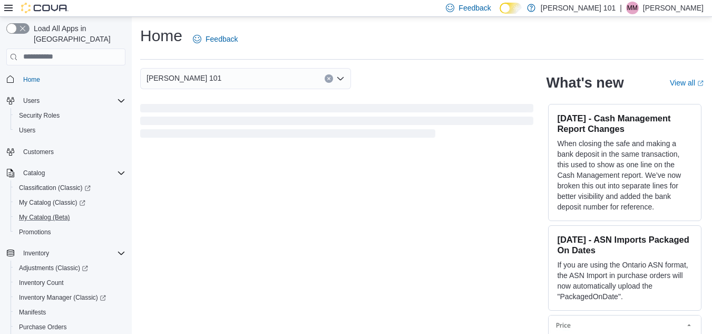
scroll to position [180, 0]
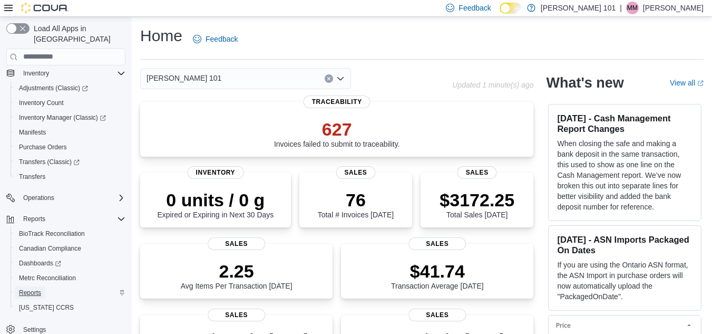
click at [32, 288] on span "Reports" at bounding box center [30, 292] width 22 height 8
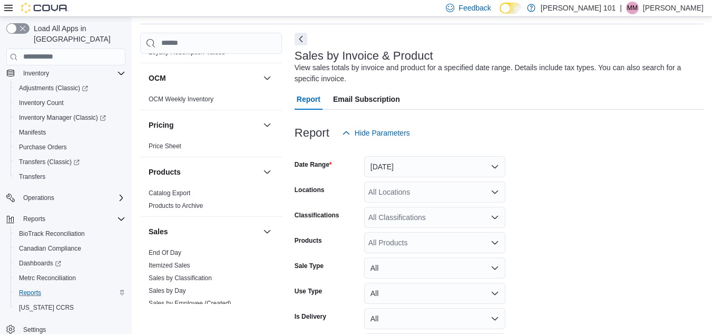
scroll to position [685, 0]
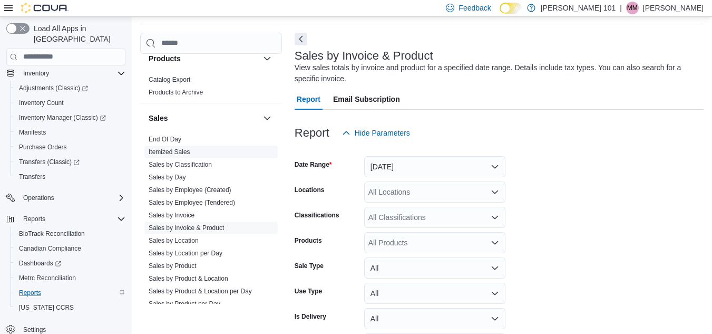
click at [172, 153] on link "Itemized Sales" at bounding box center [170, 151] width 42 height 7
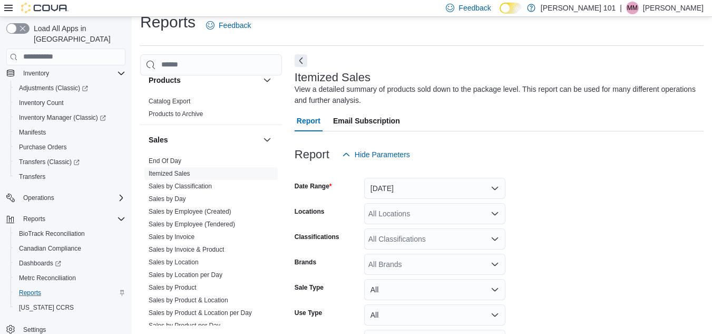
scroll to position [35, 0]
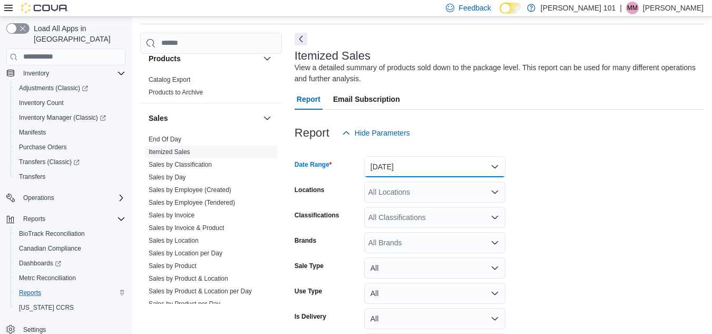
click at [441, 162] on button "Yesterday" at bounding box center [434, 166] width 141 height 21
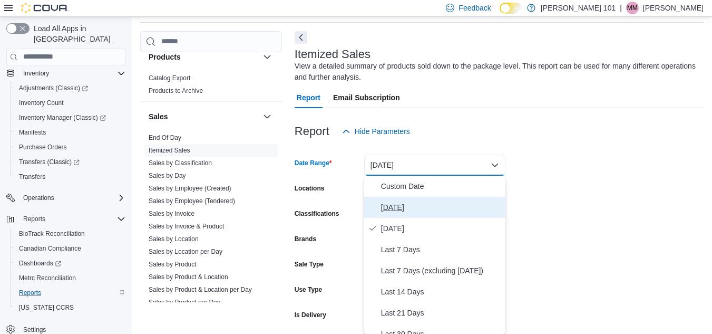
click at [419, 207] on span "Today" at bounding box center [441, 207] width 120 height 13
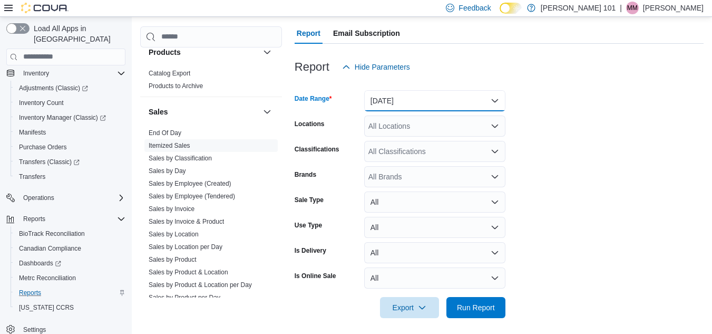
scroll to position [106, 0]
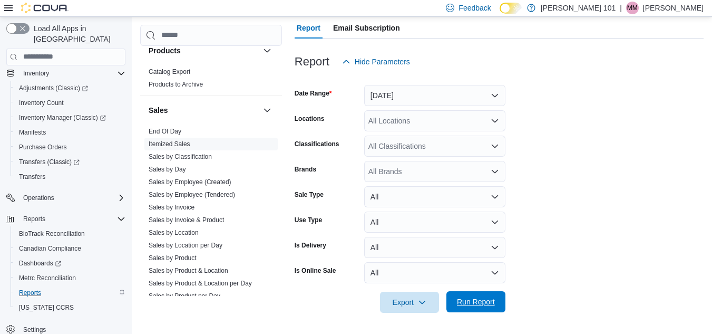
click at [481, 299] on span "Run Report" at bounding box center [476, 301] width 38 height 11
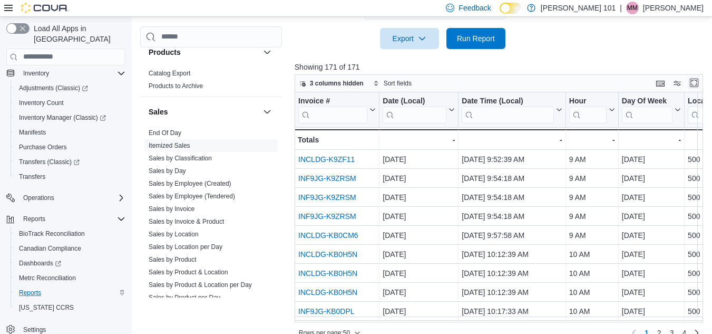
click at [700, 83] on button "Enter fullscreen" at bounding box center [694, 82] width 13 height 13
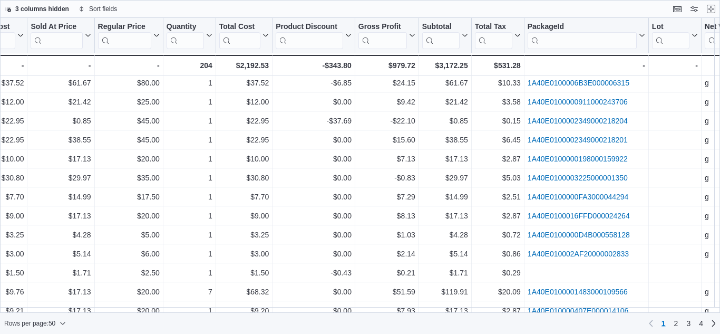
scroll to position [717, 1587]
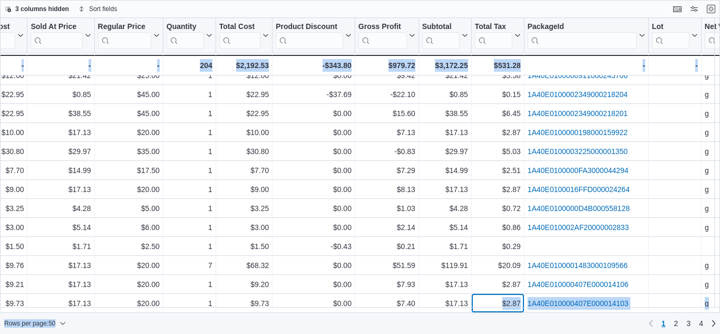
drag, startPoint x: 497, startPoint y: 307, endPoint x: 481, endPoint y: 313, distance: 17.5
click at [481, 313] on div "3 columns hidden Sort fields Invoice # Click to view column header actions Date…" at bounding box center [360, 167] width 720 height 334
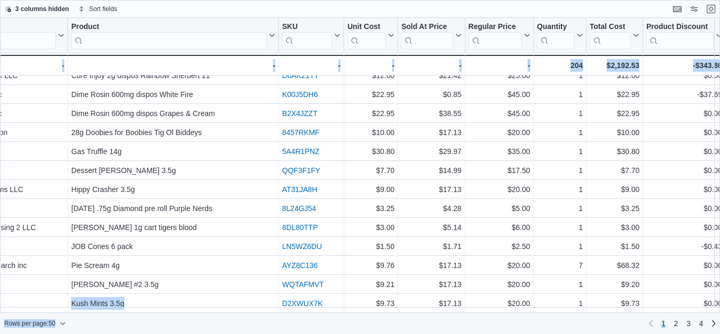
scroll to position [717, 1205]
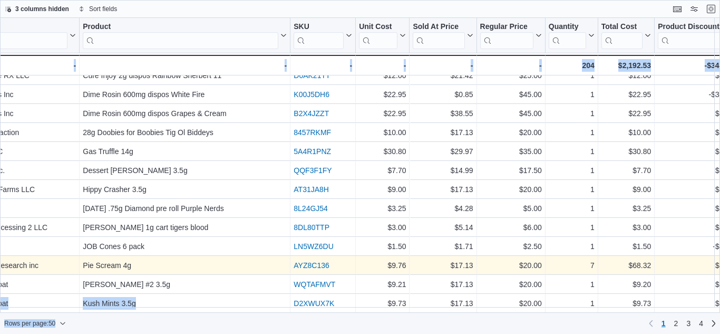
click at [320, 263] on link "AYZ8C136" at bounding box center [310, 265] width 35 height 8
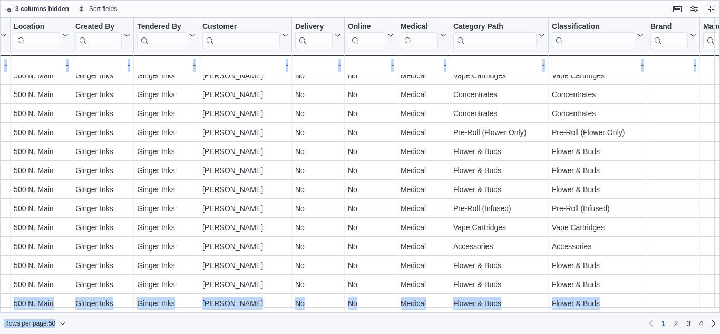
scroll to position [717, 370]
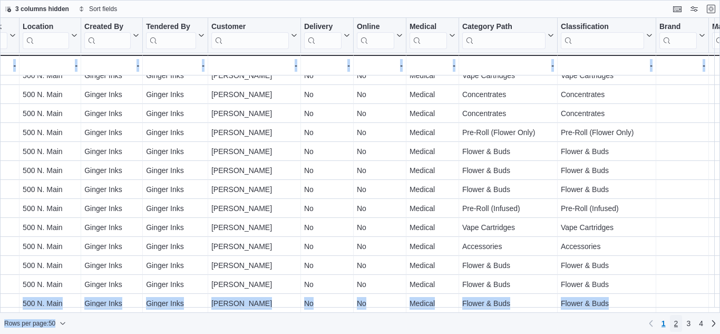
click at [672, 325] on link "2" at bounding box center [676, 323] width 13 height 17
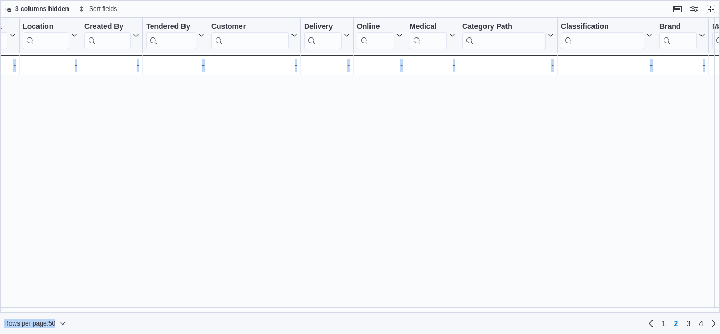
scroll to position [0, 0]
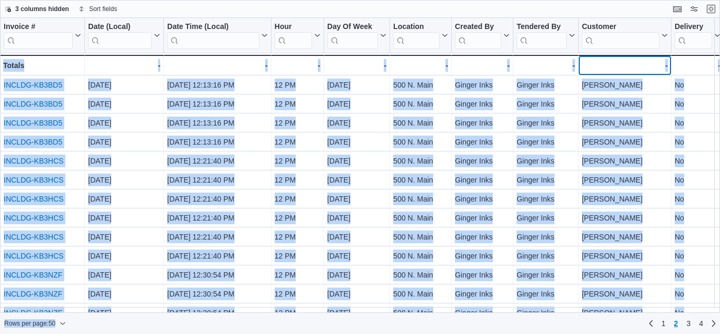
click at [643, 63] on div "-" at bounding box center [625, 65] width 86 height 13
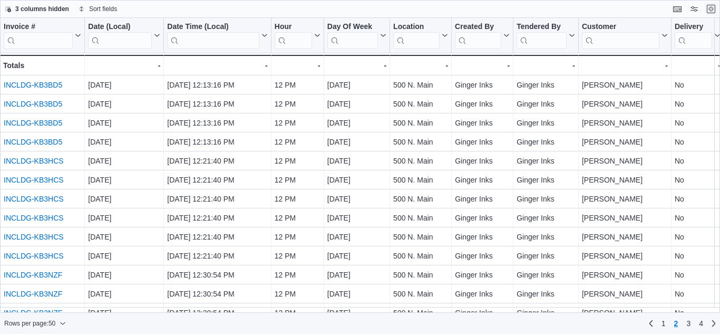
click at [710, 9] on button "Exit fullscreen" at bounding box center [710, 9] width 13 height 13
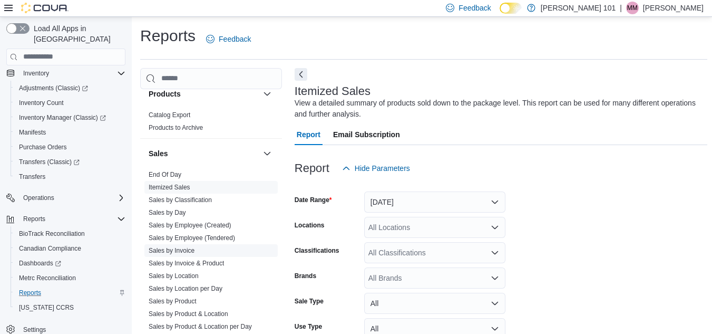
click at [180, 250] on link "Sales by Invoice" at bounding box center [172, 250] width 46 height 7
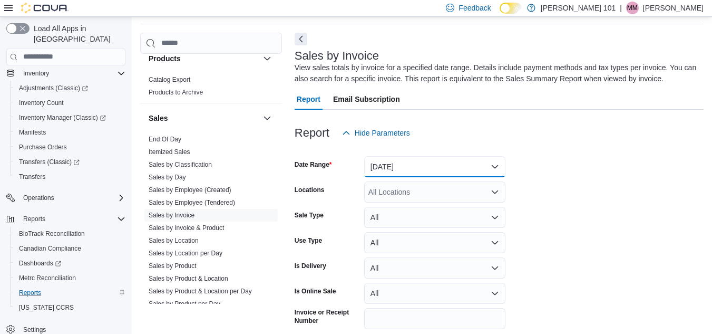
click at [395, 173] on button "Yesterday" at bounding box center [434, 166] width 141 height 21
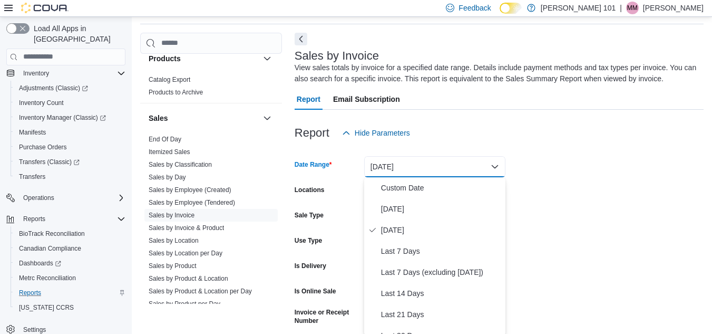
scroll to position [37, 0]
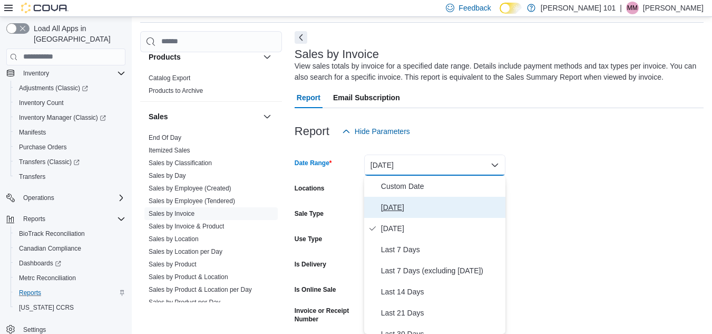
click at [404, 209] on span "Today" at bounding box center [441, 207] width 120 height 13
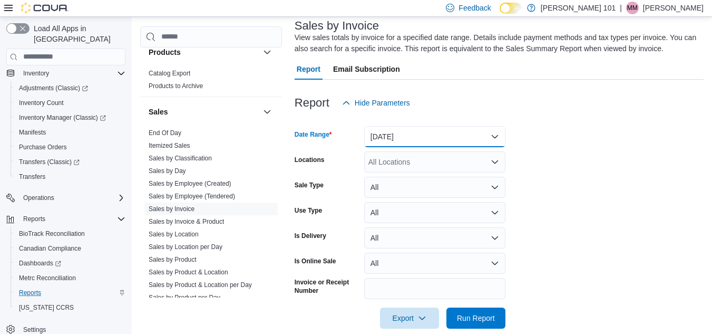
scroll to position [81, 0]
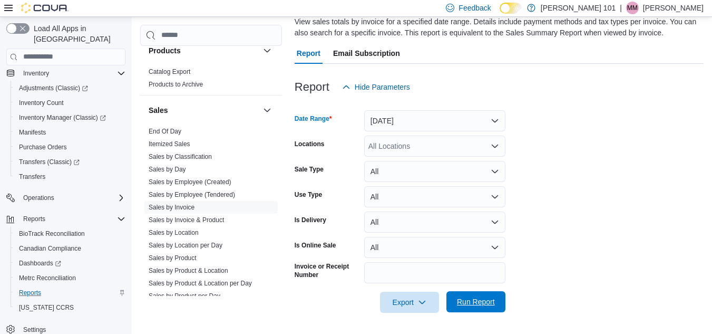
click at [483, 310] on span "Run Report" at bounding box center [476, 301] width 46 height 21
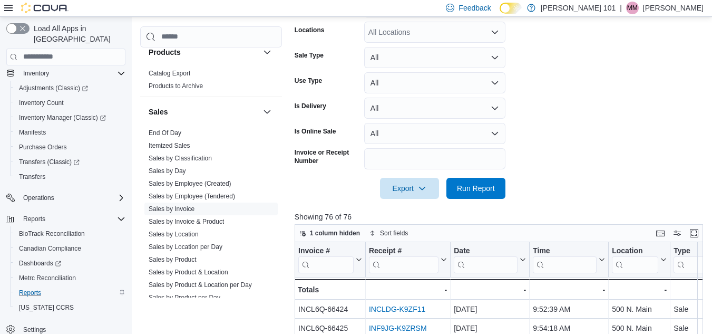
scroll to position [292, 0]
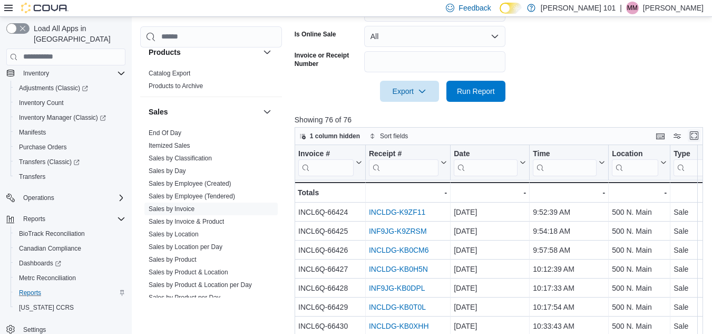
click at [698, 135] on button "Enter fullscreen" at bounding box center [694, 135] width 13 height 13
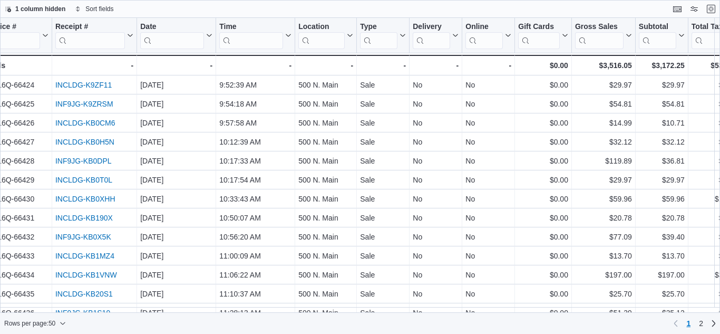
scroll to position [0, 0]
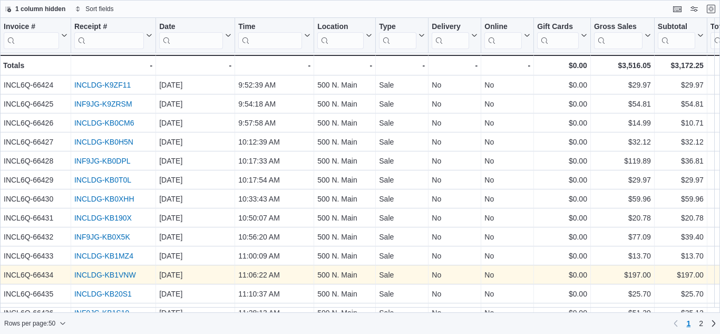
click at [112, 270] on div "INCLDG-KB1VNW" at bounding box center [113, 274] width 78 height 13
click at [112, 274] on link "INCLDG-KB1VNW" at bounding box center [105, 274] width 62 height 8
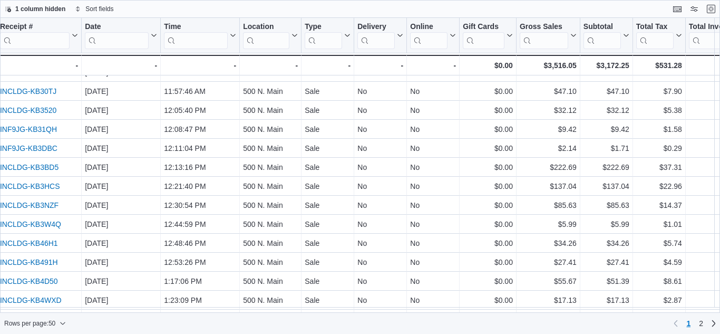
scroll to position [316, 0]
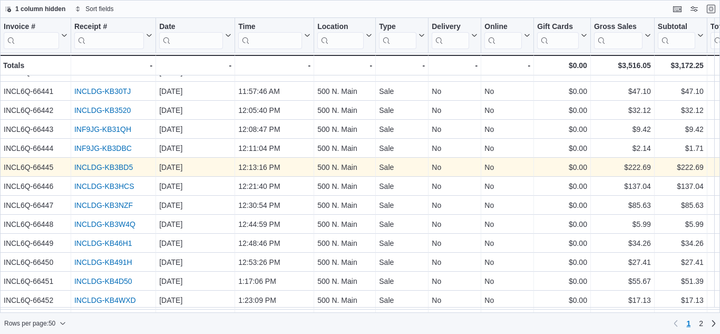
click at [110, 169] on link "INCLDG-KB3BD5" at bounding box center [103, 167] width 58 height 8
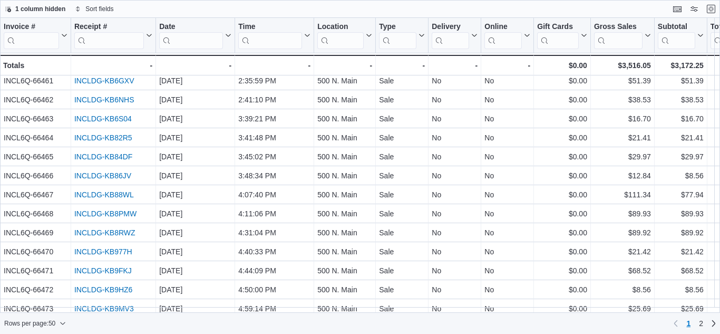
scroll to position [717, 0]
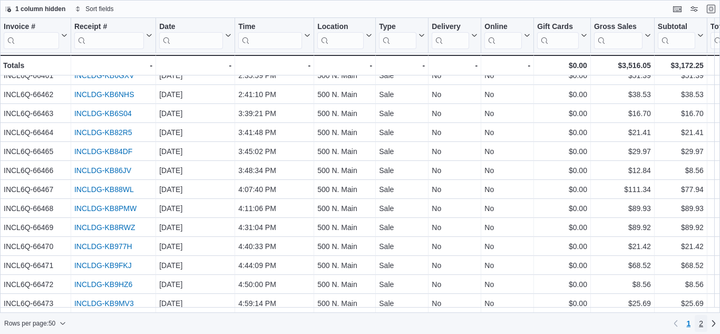
click at [701, 325] on span "2" at bounding box center [701, 323] width 4 height 11
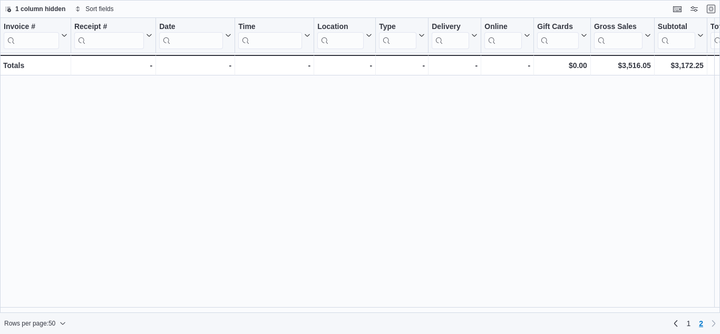
scroll to position [0, 0]
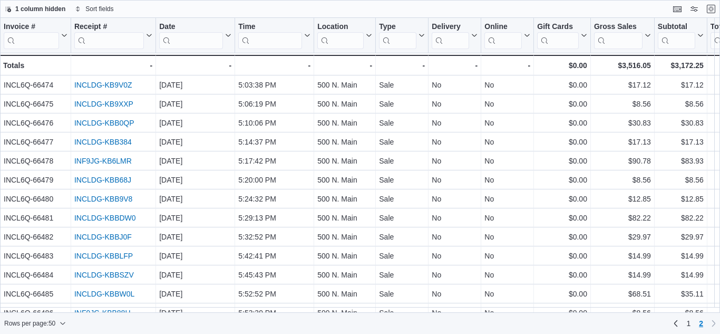
click at [470, 313] on div "Rows per page : 50 Page 2 of 2 1 2" at bounding box center [360, 322] width 720 height 21
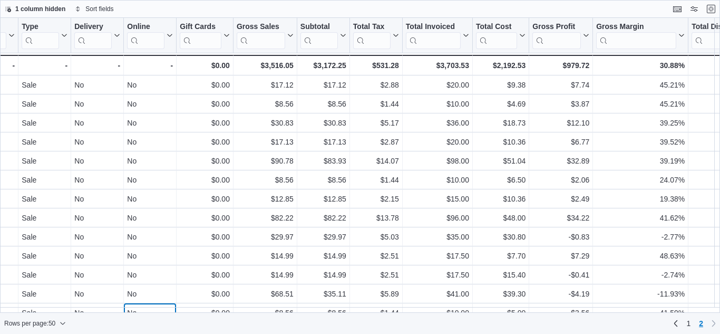
scroll to position [35, 357]
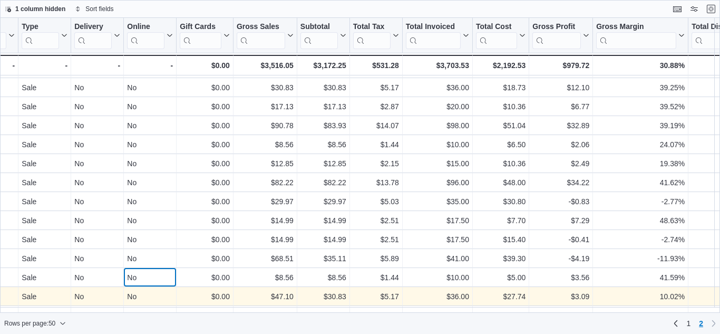
drag, startPoint x: 132, startPoint y: 306, endPoint x: 93, endPoint y: 305, distance: 39.0
click at [93, 305] on div "Invoice # Click to view column header actions Receipt # Click to view column he…" at bounding box center [569, 258] width 1852 height 551
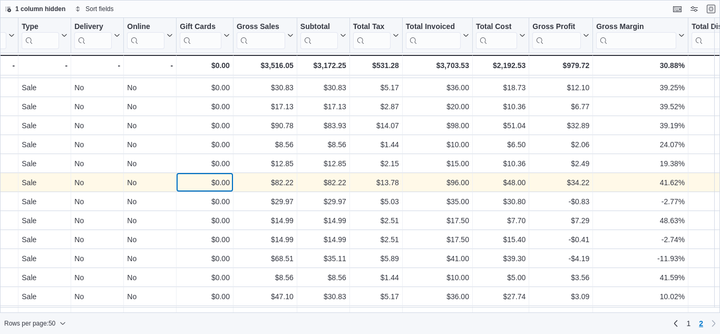
click at [187, 177] on div "$0.00" at bounding box center [205, 182] width 50 height 13
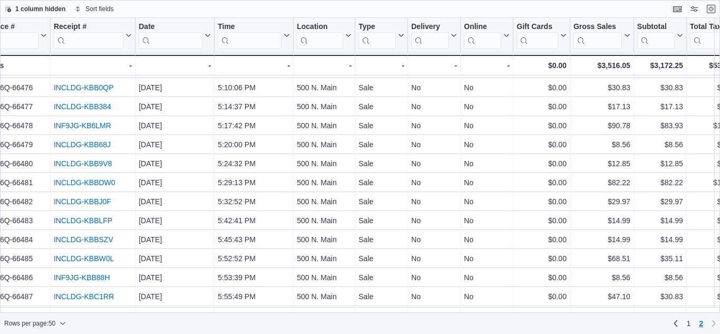
scroll to position [35, 9]
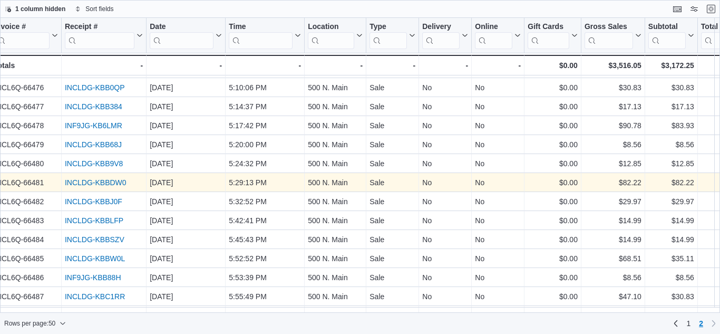
click at [89, 185] on link "INCLDG-KBBDW0" at bounding box center [96, 182] width 62 height 8
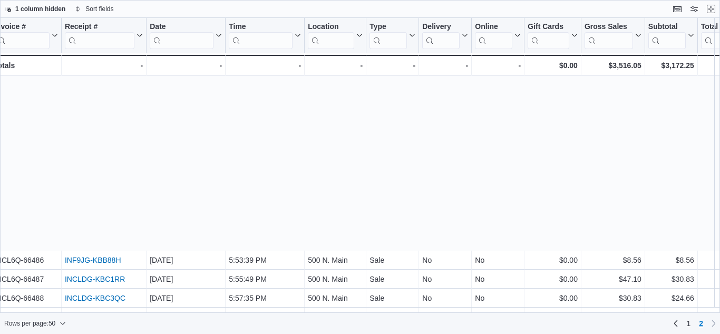
scroll to position [261, 9]
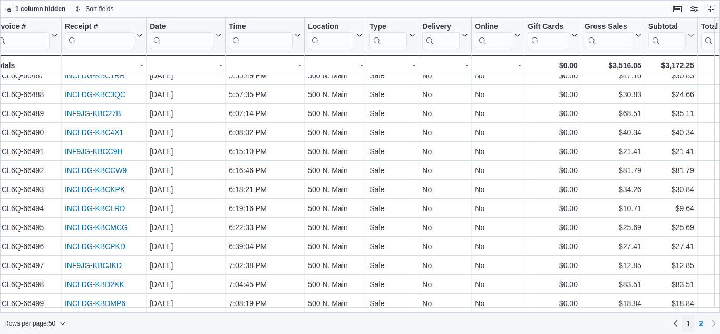
click at [688, 323] on span "1" at bounding box center [688, 323] width 4 height 11
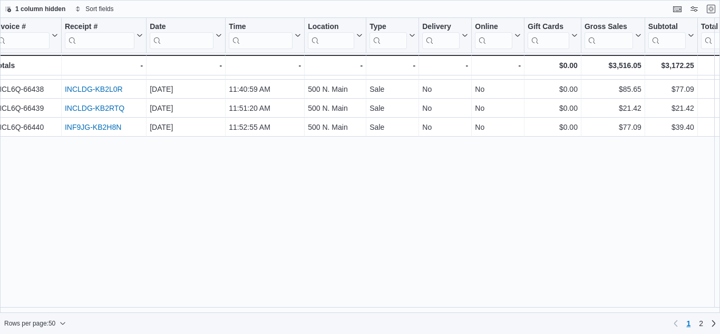
scroll to position [0, 0]
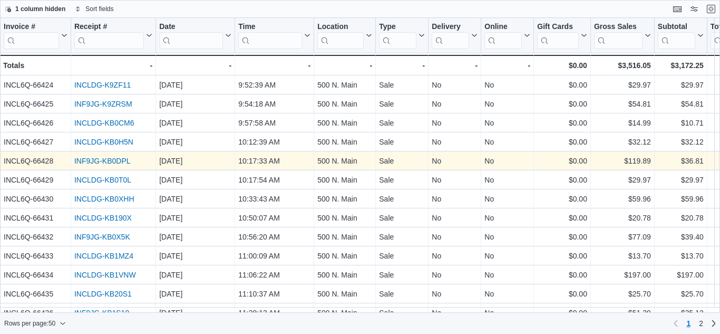
click at [117, 156] on div "INF9JG-KB0DPL" at bounding box center [113, 160] width 78 height 13
click at [119, 158] on link "INF9JG-KB0DPL" at bounding box center [102, 160] width 56 height 8
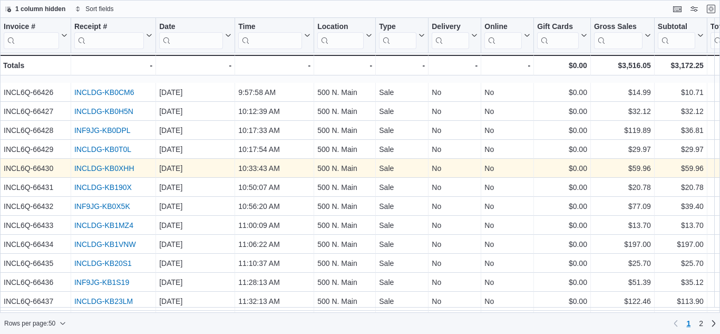
scroll to position [105, 0]
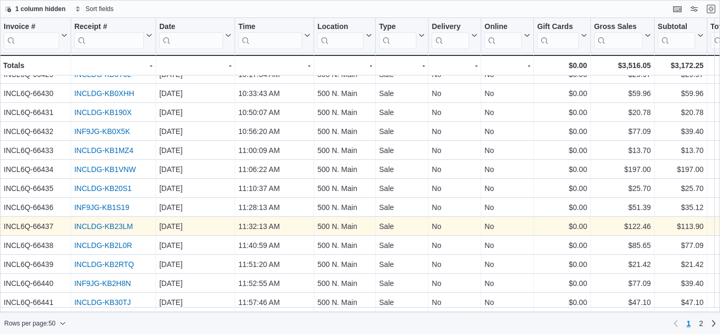
click at [109, 225] on link "INCLDG-KB23LM" at bounding box center [103, 226] width 58 height 8
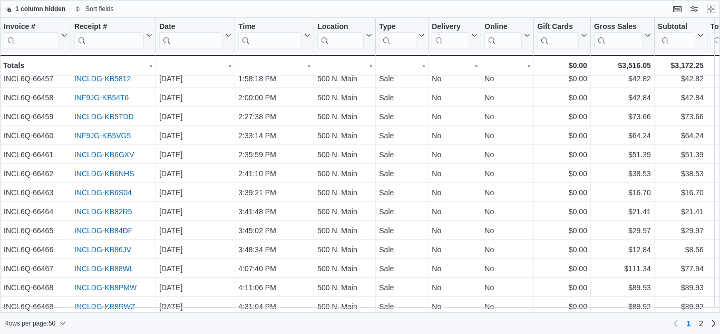
scroll to position [685, 0]
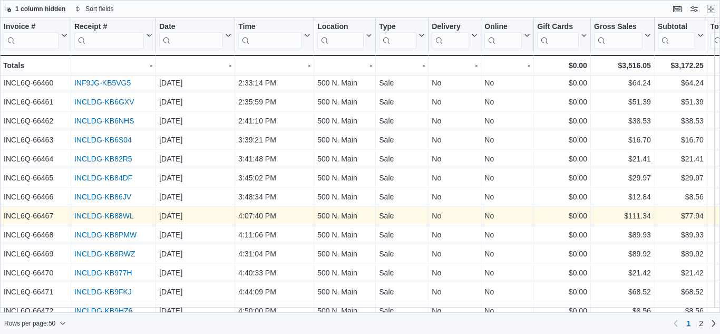
click at [89, 217] on link "INCLDG-KB88WL" at bounding box center [104, 215] width 60 height 8
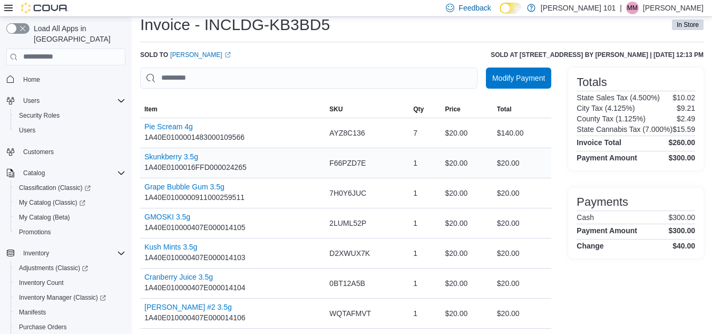
scroll to position [53, 0]
